Goal: Task Accomplishment & Management: Manage account settings

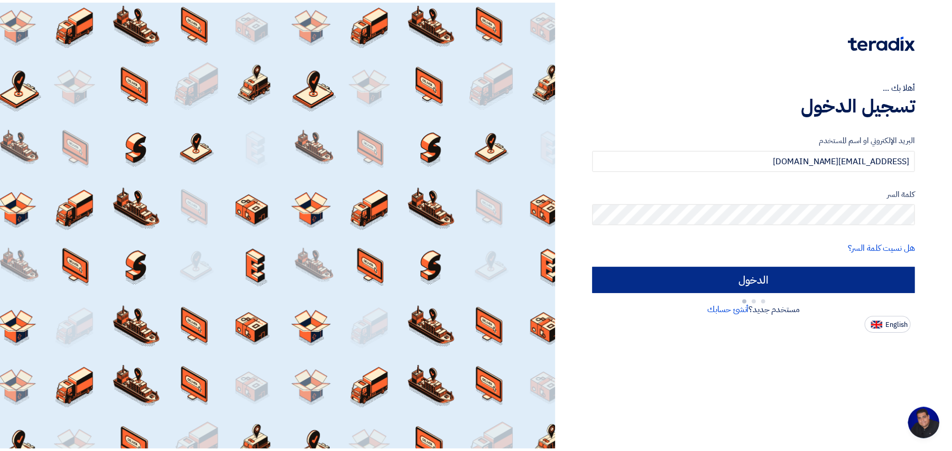
scroll to position [4, 0]
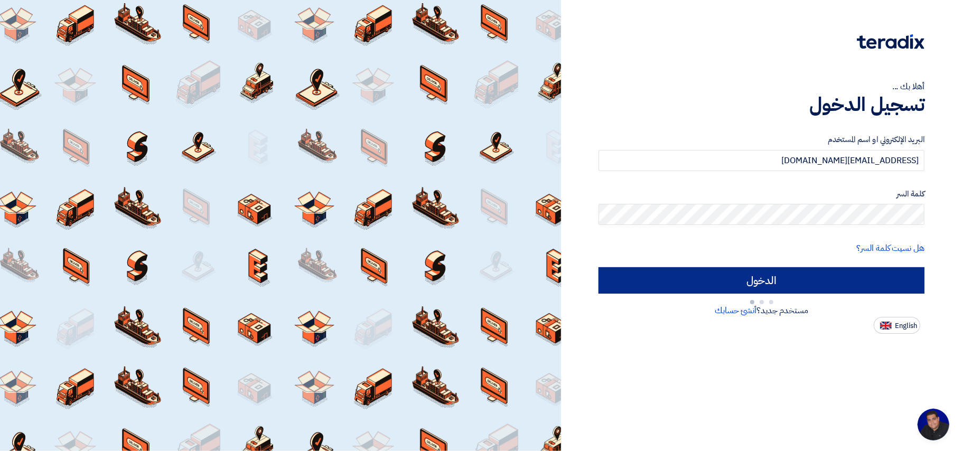
type input "Sign in"
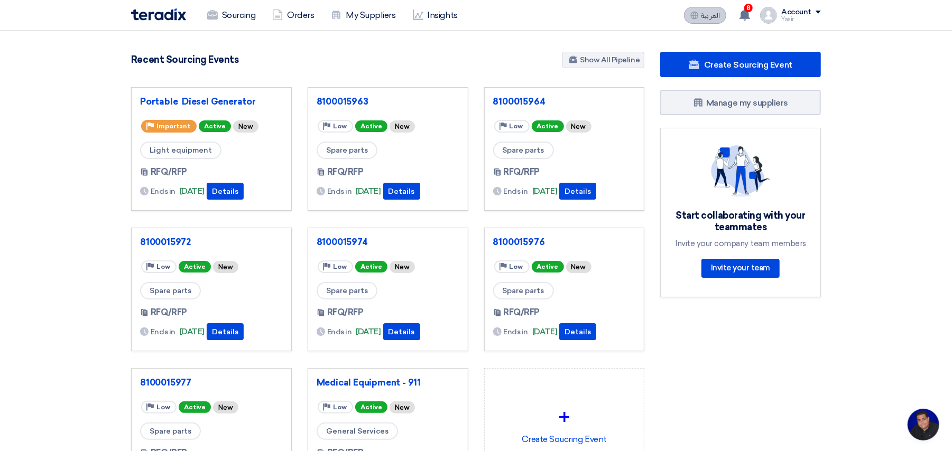
click at [710, 13] on span "العربية" at bounding box center [710, 15] width 19 height 7
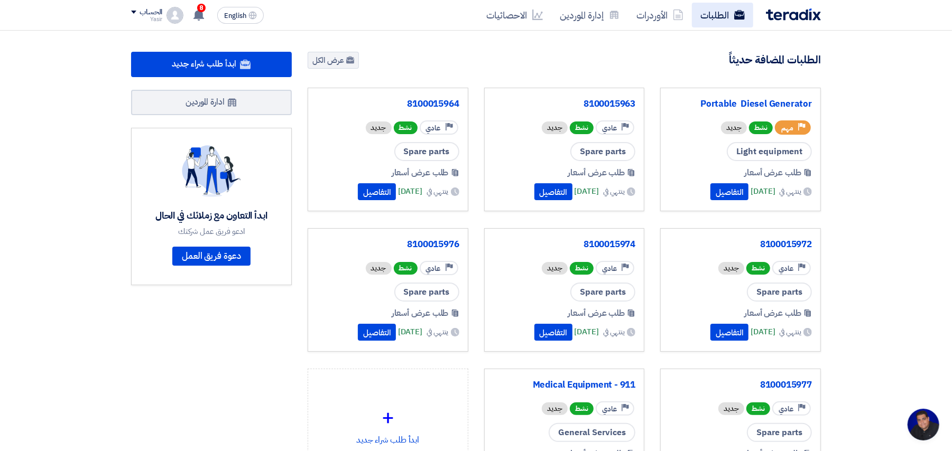
click at [709, 13] on link "الطلبات" at bounding box center [722, 15] width 61 height 25
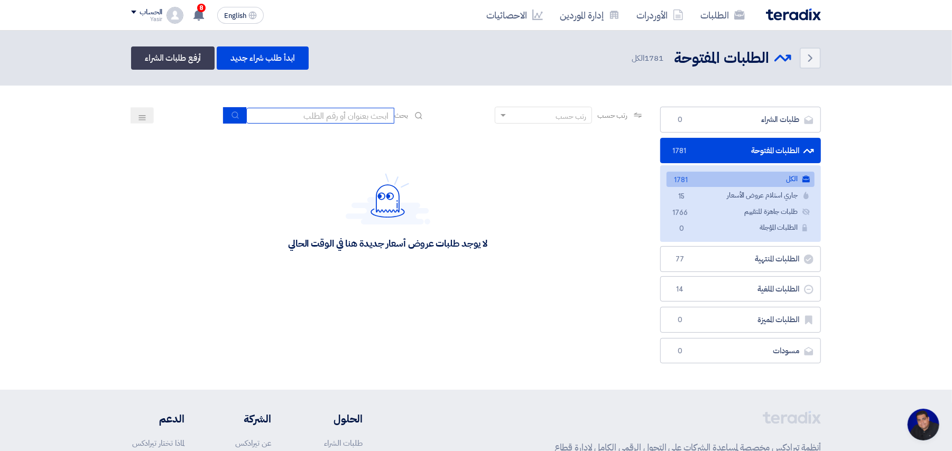
click at [345, 122] on input at bounding box center [320, 116] width 148 height 16
type input "8100015796"
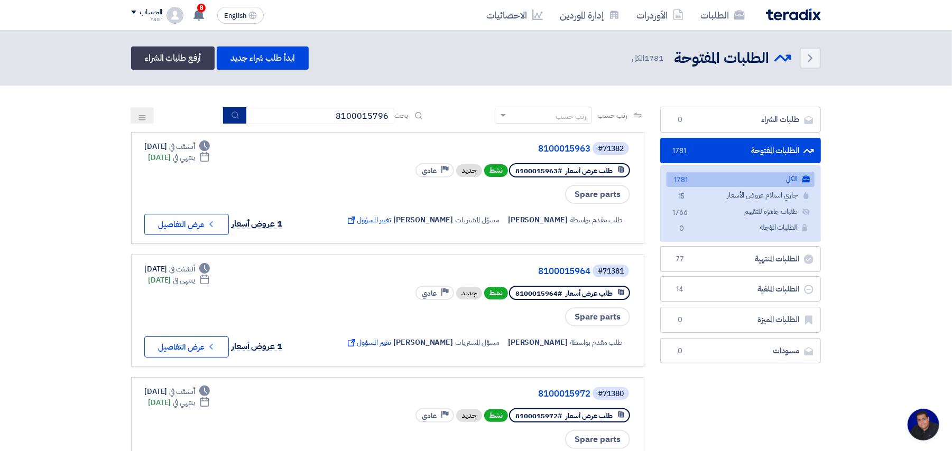
click at [237, 118] on icon "submit" at bounding box center [235, 115] width 8 height 8
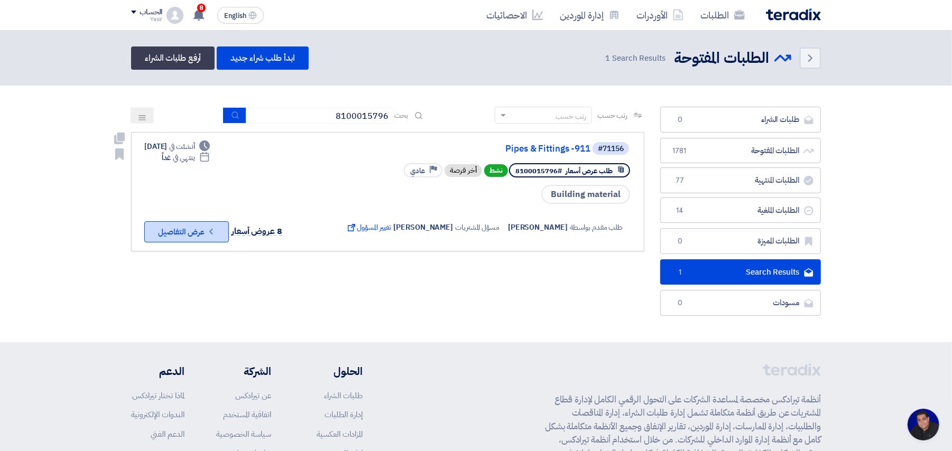
click at [195, 228] on button "Check details عرض التفاصيل" at bounding box center [186, 231] width 85 height 21
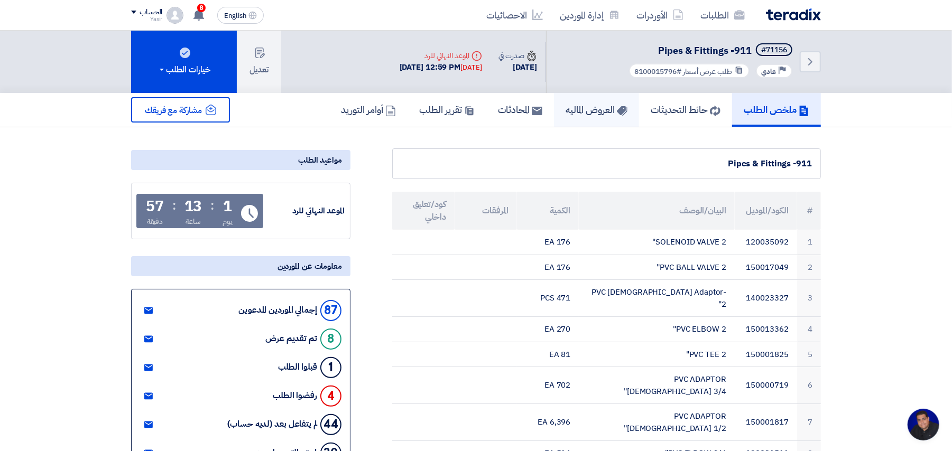
click at [602, 109] on h5 "العروض الماليه" at bounding box center [596, 110] width 62 height 12
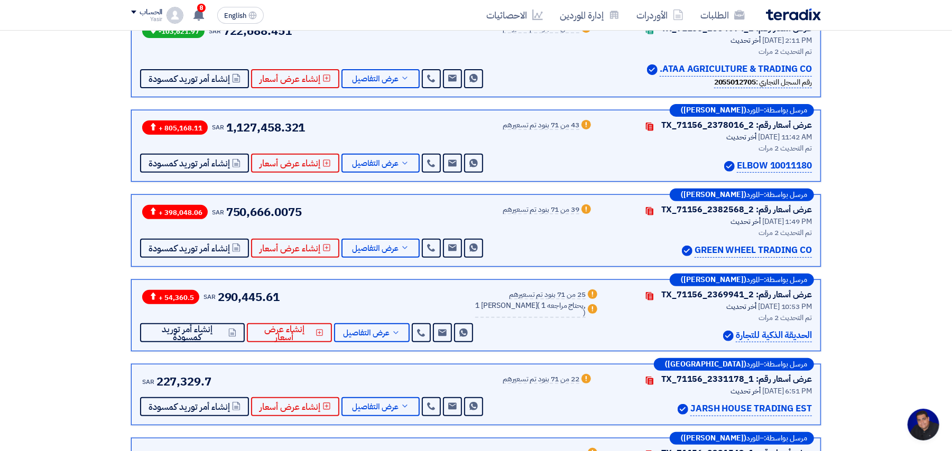
scroll to position [141, 0]
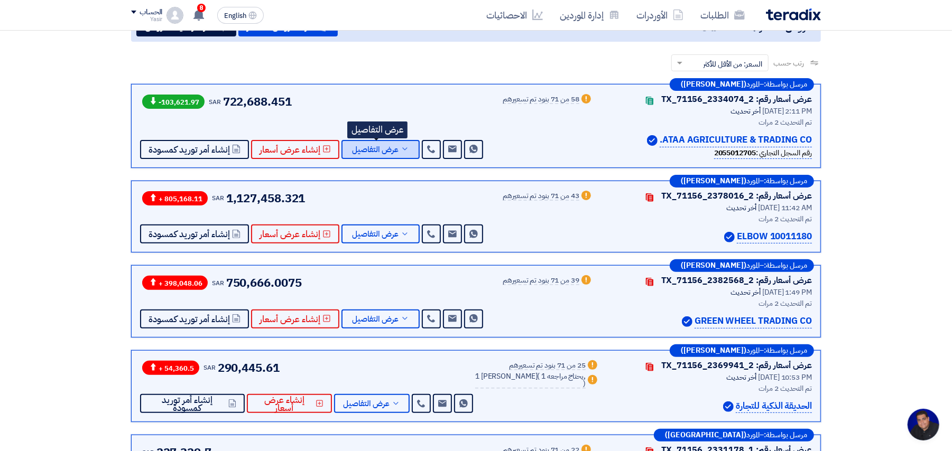
click at [377, 151] on span "عرض التفاصيل" at bounding box center [375, 150] width 47 height 8
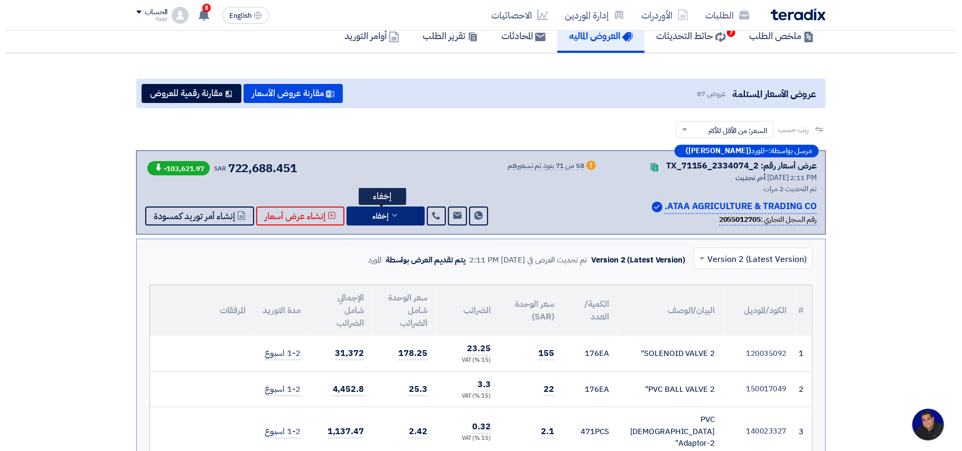
scroll to position [0, 0]
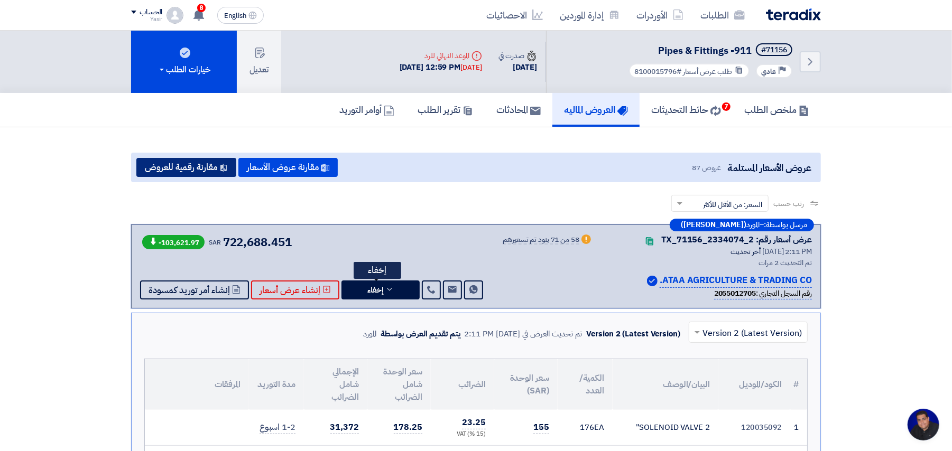
click at [177, 169] on button "مقارنة رقمية للعروض" at bounding box center [186, 167] width 100 height 19
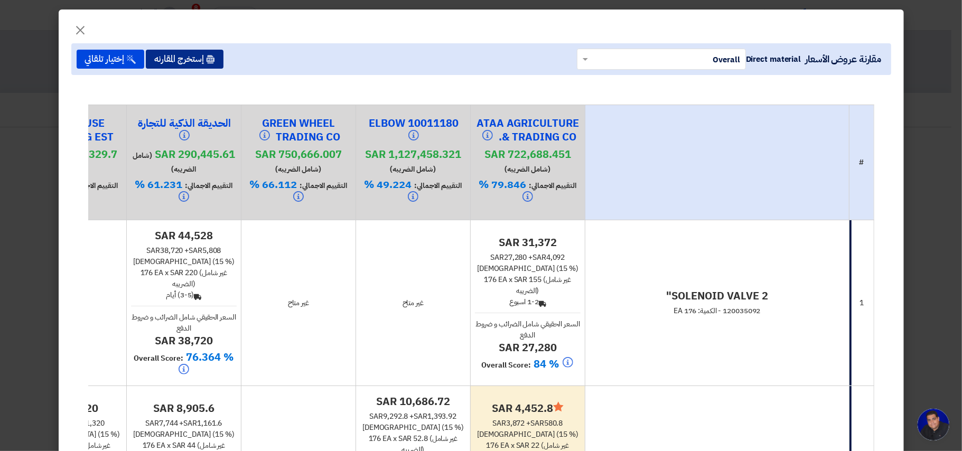
click at [198, 60] on button "إستخرج المقارنه" at bounding box center [185, 59] width 78 height 19
click at [85, 30] on span "×" at bounding box center [81, 30] width 13 height 32
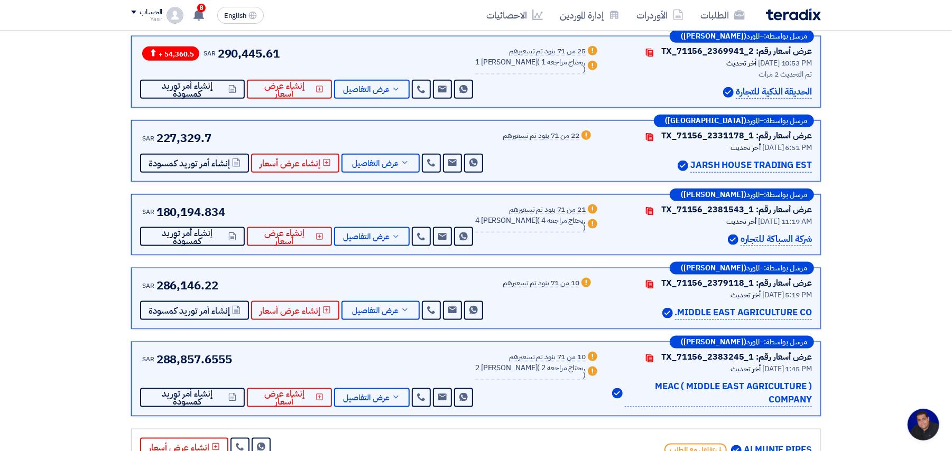
scroll to position [3523, 0]
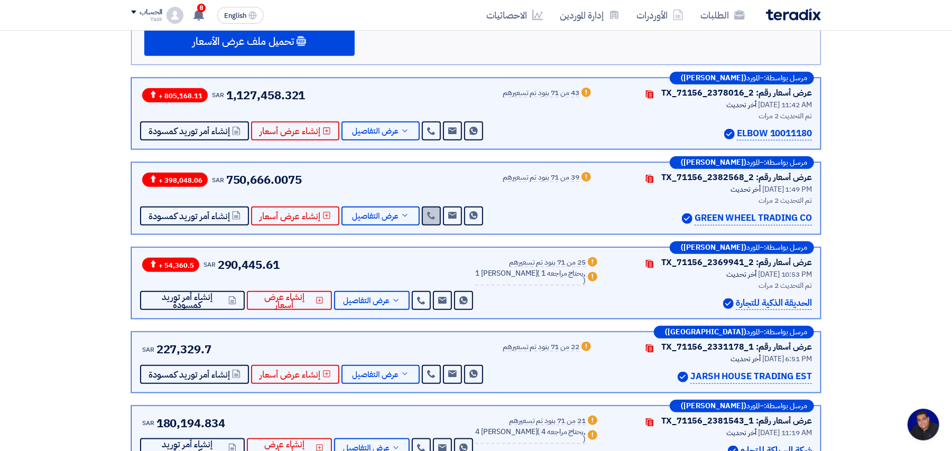
click at [432, 207] on link at bounding box center [431, 216] width 19 height 19
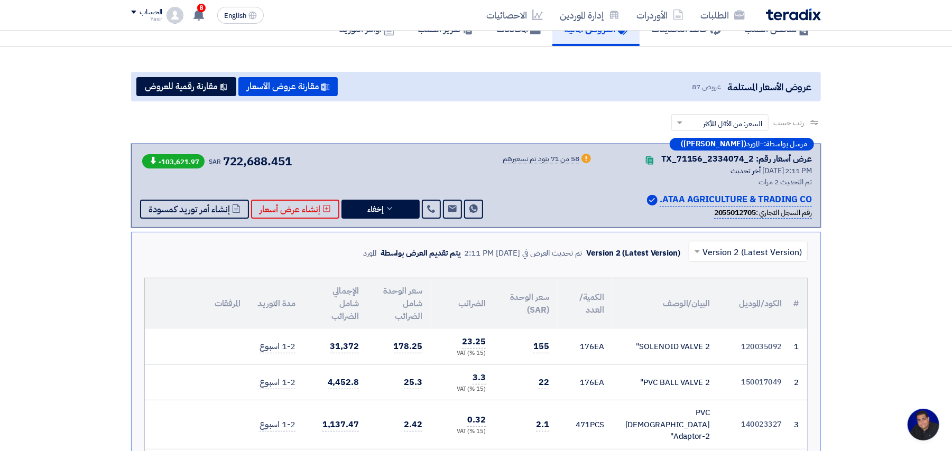
scroll to position [141, 0]
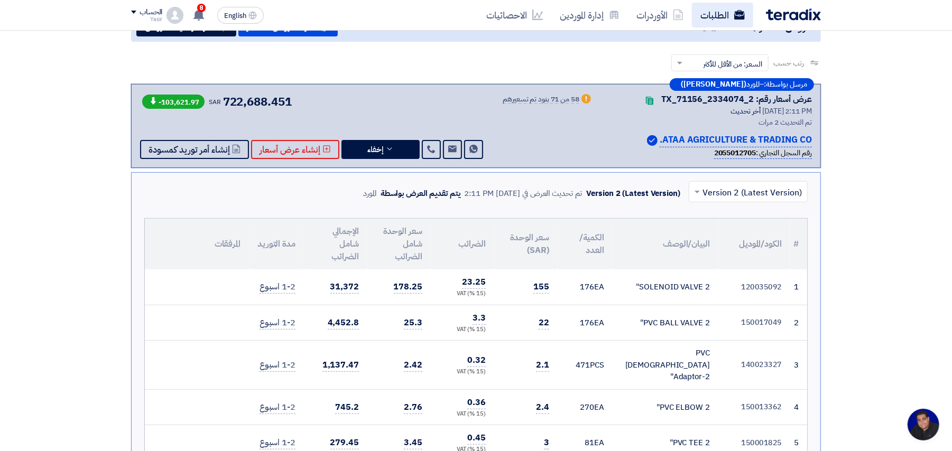
click at [717, 17] on link "الطلبات" at bounding box center [722, 15] width 61 height 25
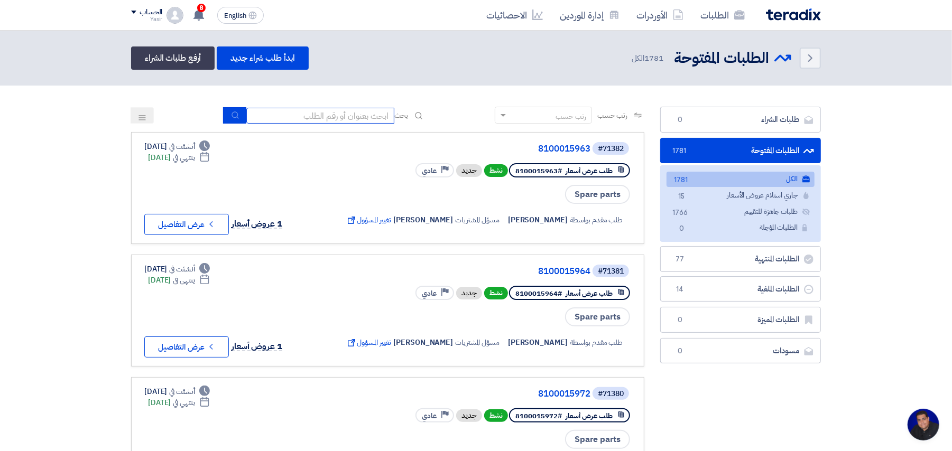
click at [318, 121] on input at bounding box center [320, 116] width 148 height 16
type input "8100015796"
click at [239, 117] on button "submit" at bounding box center [234, 115] width 23 height 16
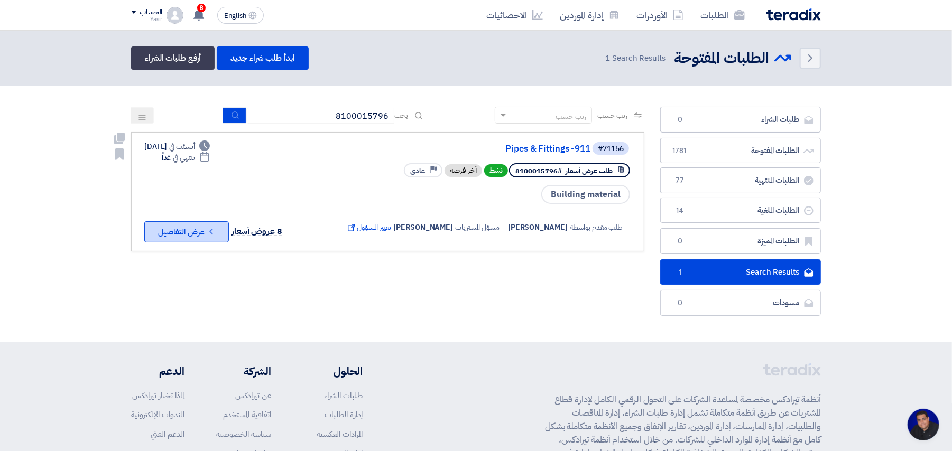
click at [211, 229] on use at bounding box center [210, 232] width 3 height 6
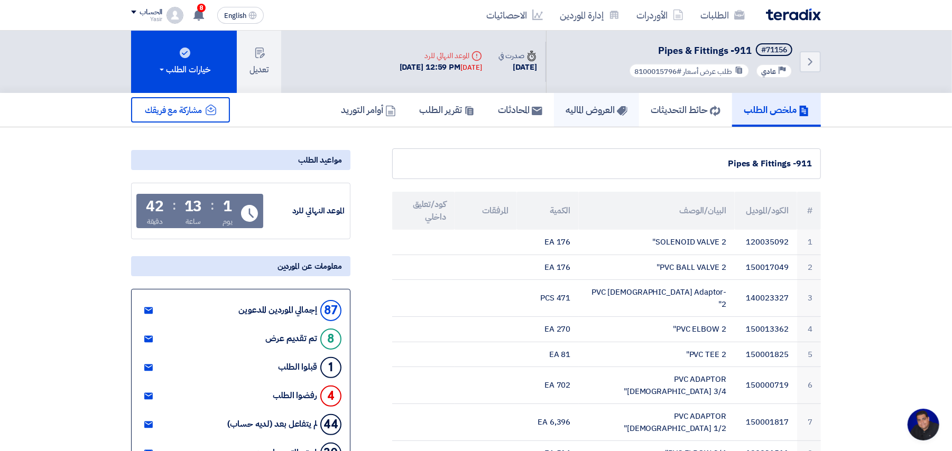
click at [597, 114] on h5 "العروض الماليه" at bounding box center [596, 110] width 62 height 12
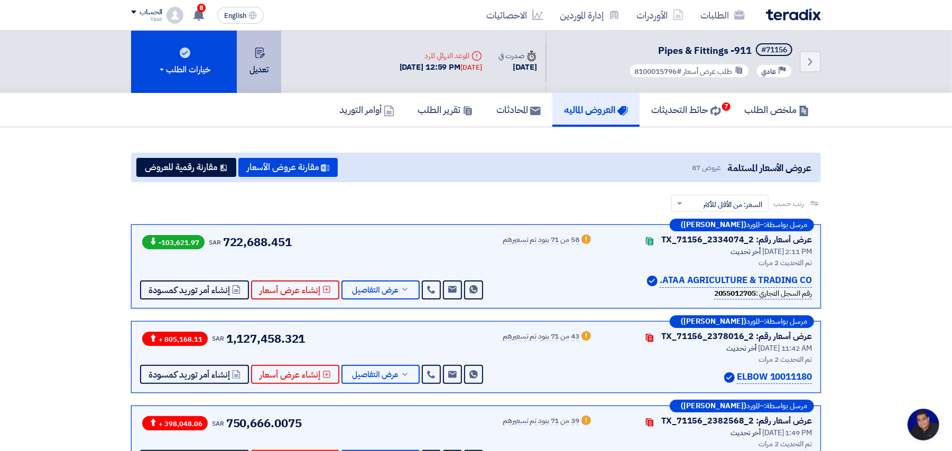
click at [259, 63] on button "تعديل" at bounding box center [259, 62] width 44 height 62
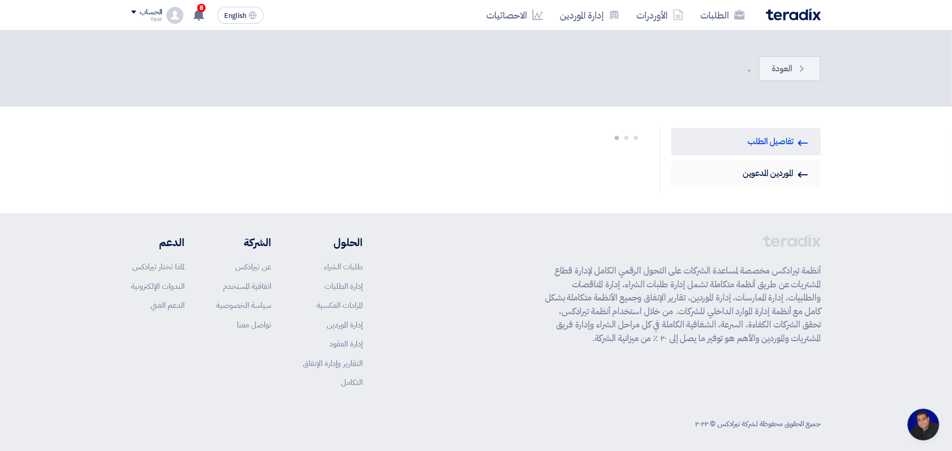
click at [778, 174] on link "Invited Suppliers الموردين المدعوين" at bounding box center [746, 173] width 150 height 27
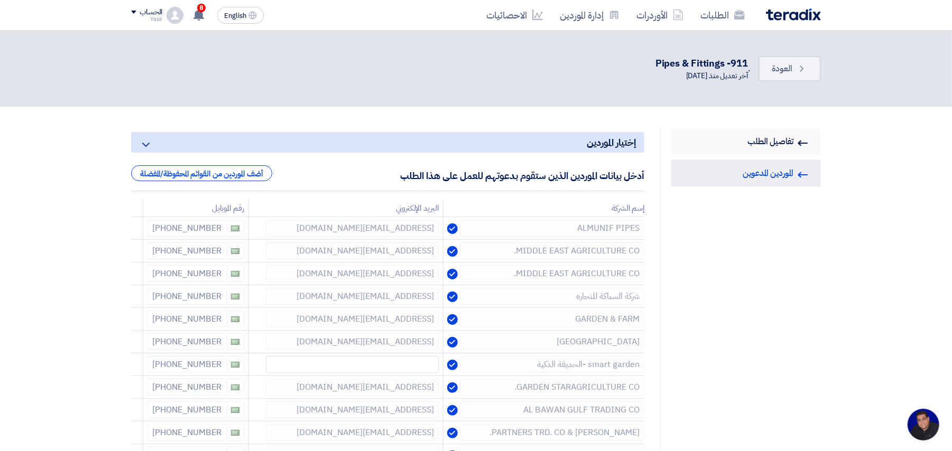
click at [761, 133] on link "RFQ Information تفاصيل الطلب" at bounding box center [746, 141] width 150 height 27
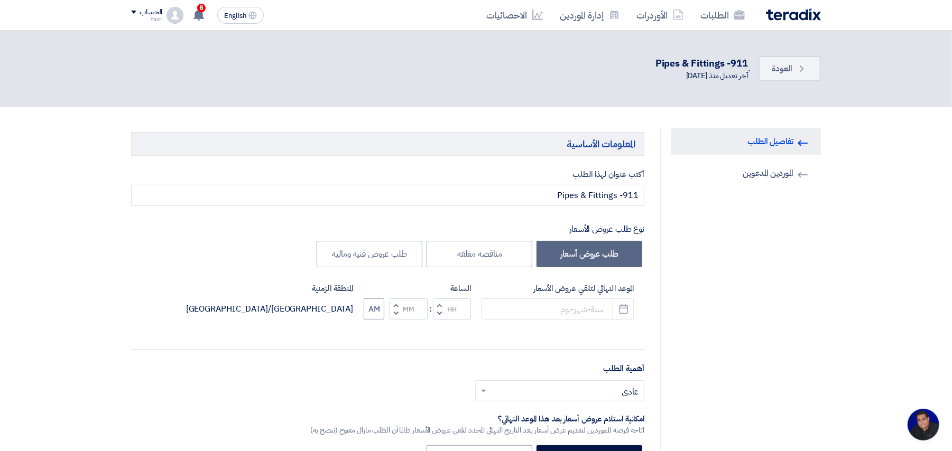
type input "9/13/2025"
type input "12"
type input "59"
click at [367, 313] on button "PM" at bounding box center [374, 309] width 20 height 21
click at [434, 313] on button "Decrement hours" at bounding box center [439, 313] width 13 height 13
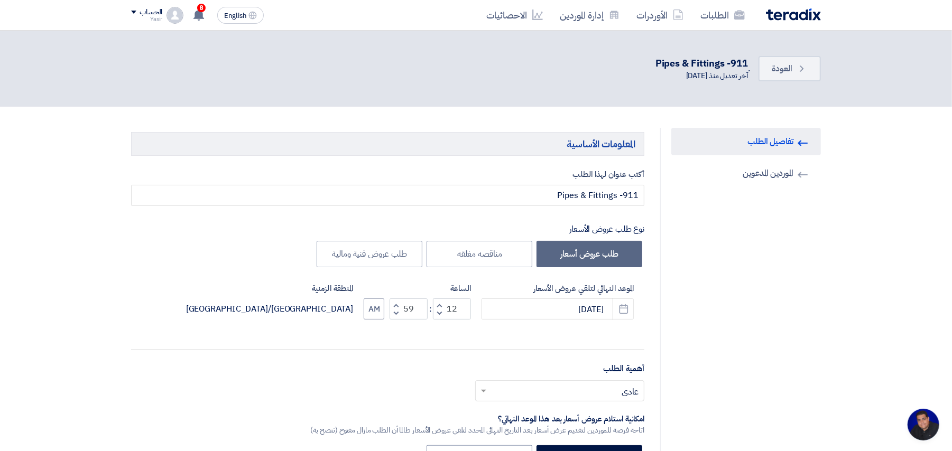
type input "11"
click at [369, 303] on button "PM" at bounding box center [374, 309] width 20 height 21
click at [379, 315] on button "AM" at bounding box center [374, 309] width 21 height 21
click at [736, 22] on link "الطلبات" at bounding box center [722, 15] width 61 height 25
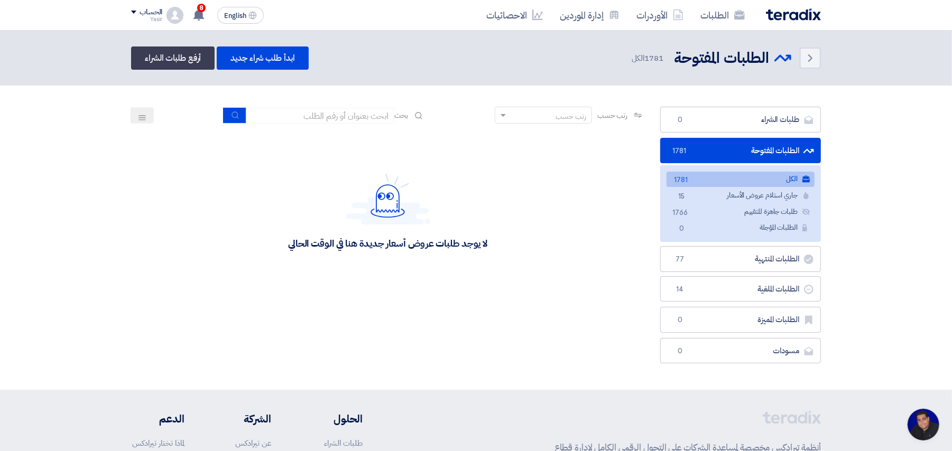
scroll to position [4, 0]
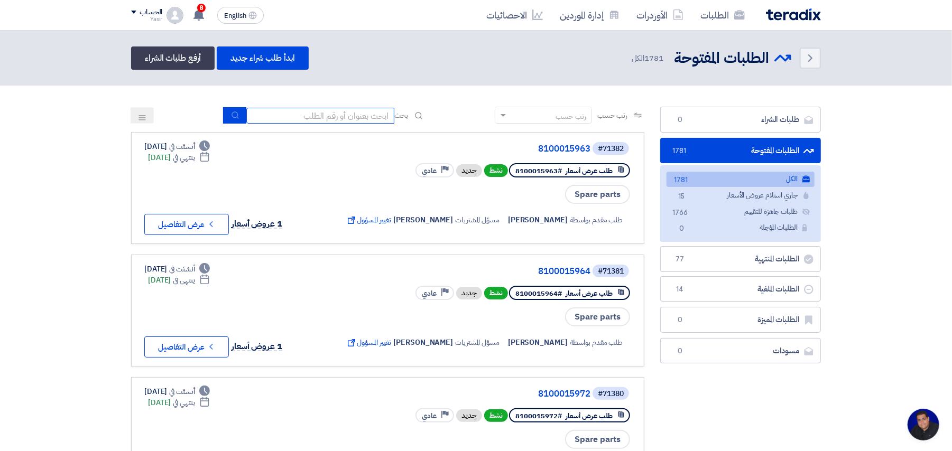
click at [374, 117] on input at bounding box center [320, 116] width 148 height 16
type input "8100015796"
click at [231, 117] on icon "submit" at bounding box center [235, 115] width 8 height 8
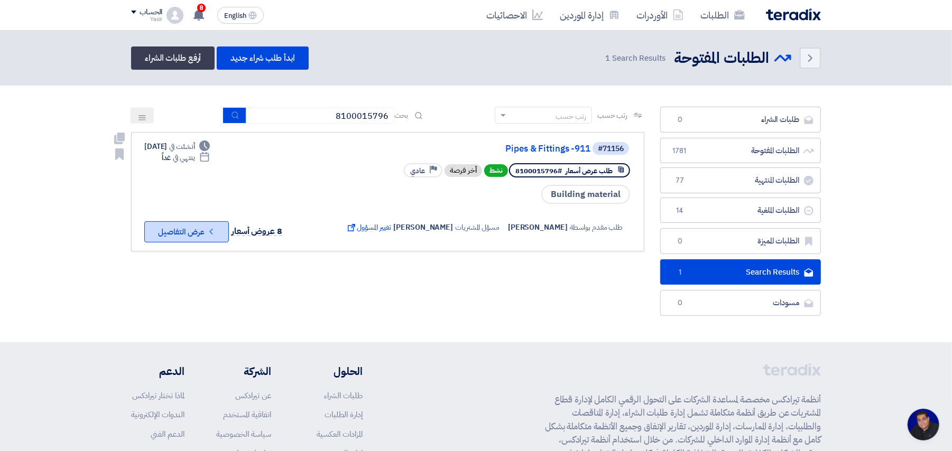
click at [176, 231] on button "Check details عرض التفاصيل" at bounding box center [186, 231] width 85 height 21
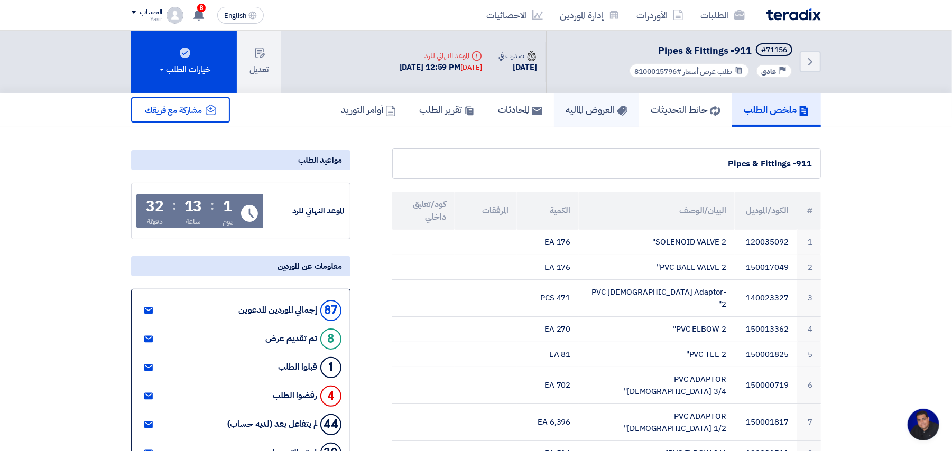
click at [568, 116] on link "العروض الماليه" at bounding box center [596, 110] width 85 height 34
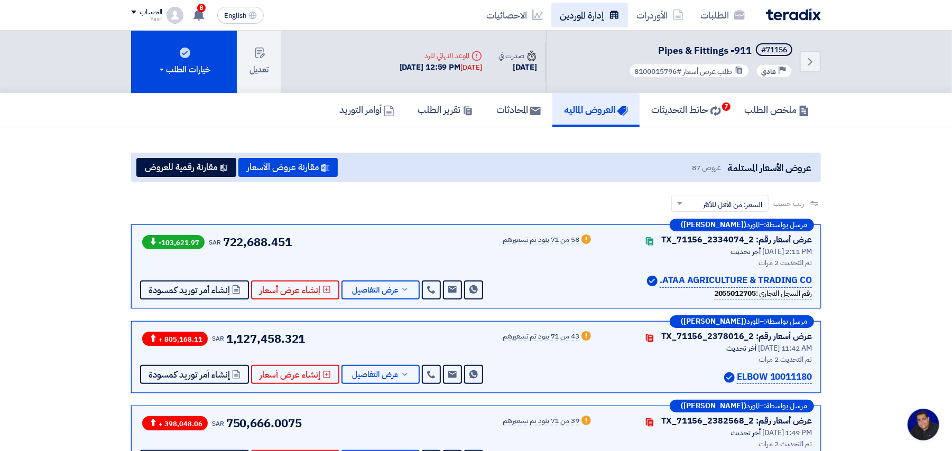
click at [592, 11] on link "إدارة الموردين" at bounding box center [589, 15] width 77 height 25
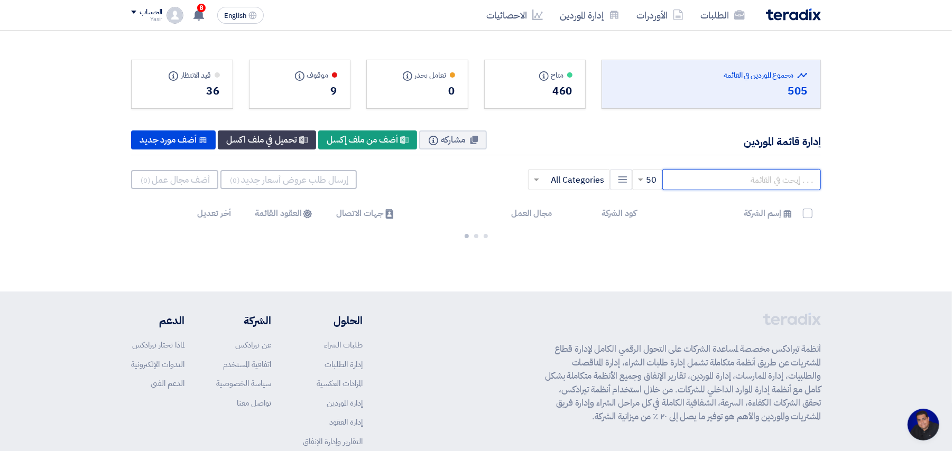
click at [757, 182] on input "text" at bounding box center [741, 179] width 159 height 21
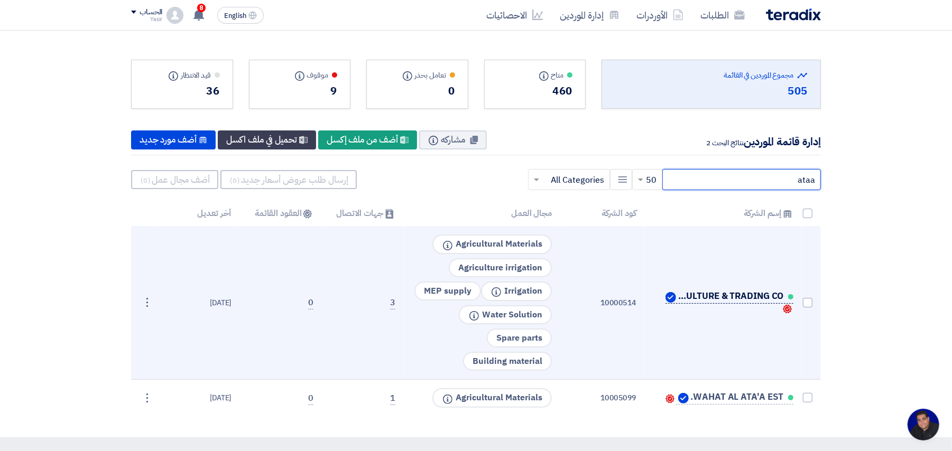
type input "ataa"
click at [721, 292] on span "ATAA AGRICULTURE & TRADING CO." at bounding box center [731, 296] width 106 height 8
